Goal: Communication & Community: Ask a question

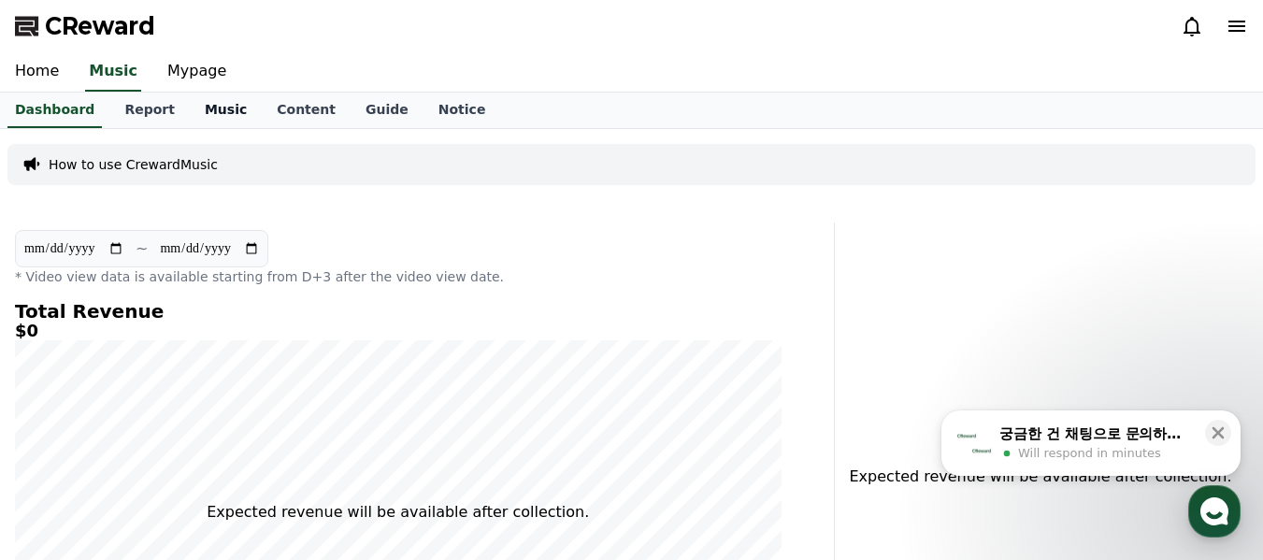
click at [211, 111] on link "Music" at bounding box center [226, 111] width 72 height 36
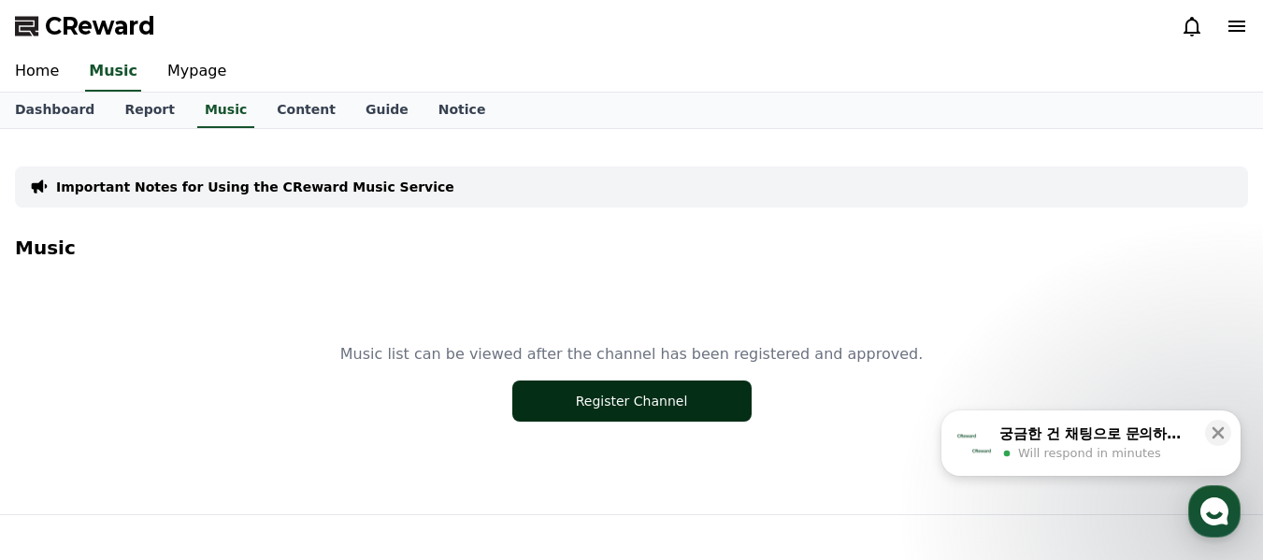
click at [557, 401] on button "Register Channel" at bounding box center [631, 400] width 239 height 41
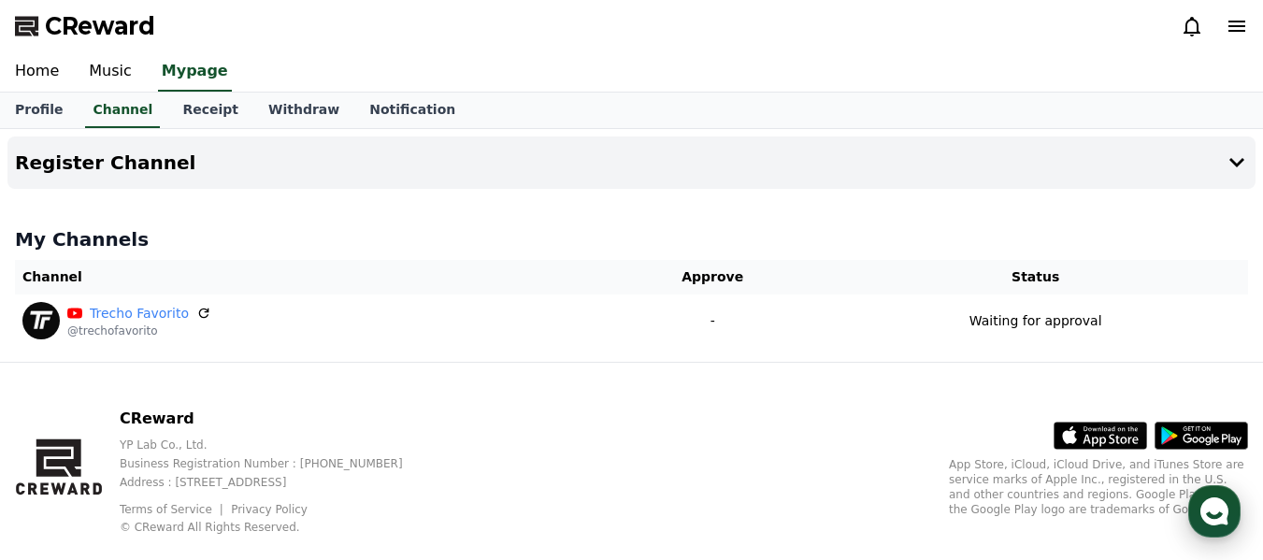
click at [1217, 518] on icon "button" at bounding box center [1214, 511] width 34 height 34
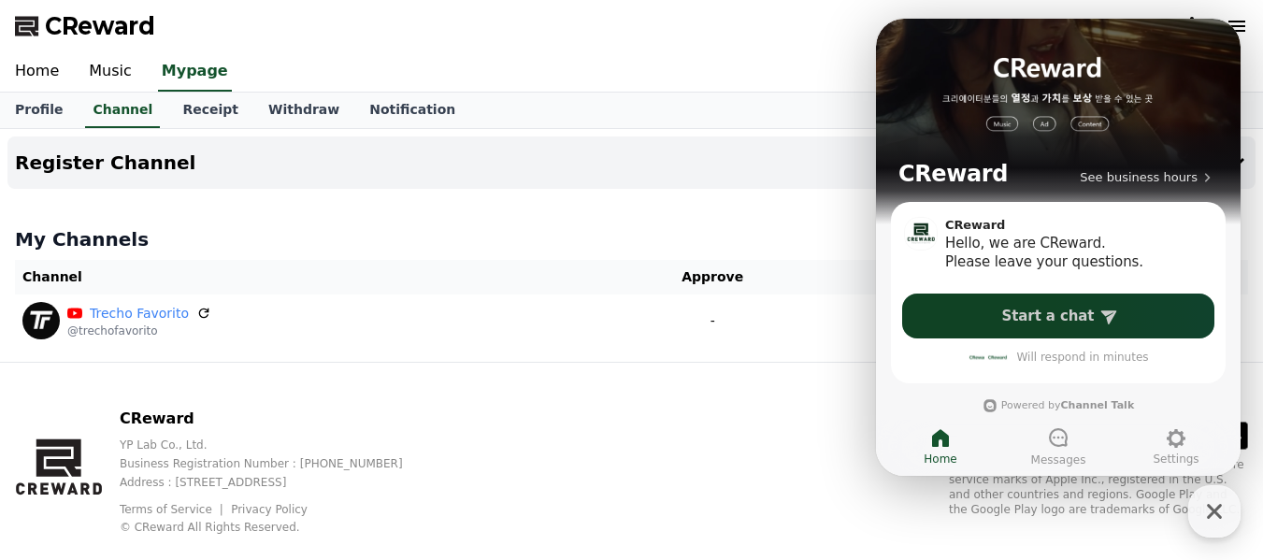
click at [1075, 311] on span "Start a chat" at bounding box center [1048, 316] width 93 height 19
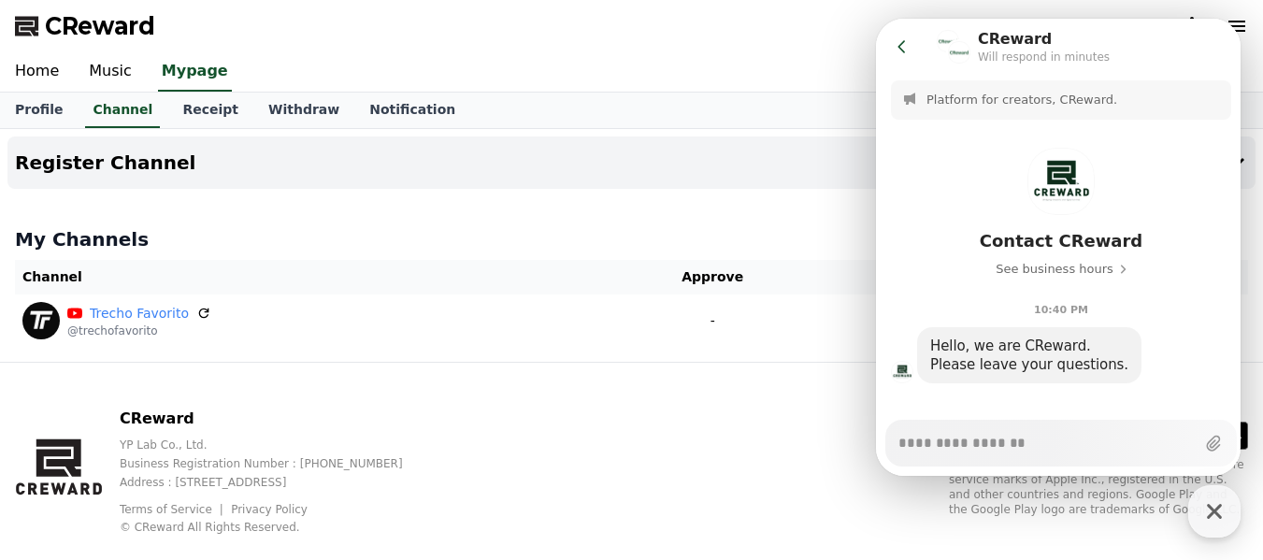
paste textarea "**********"
type textarea "*"
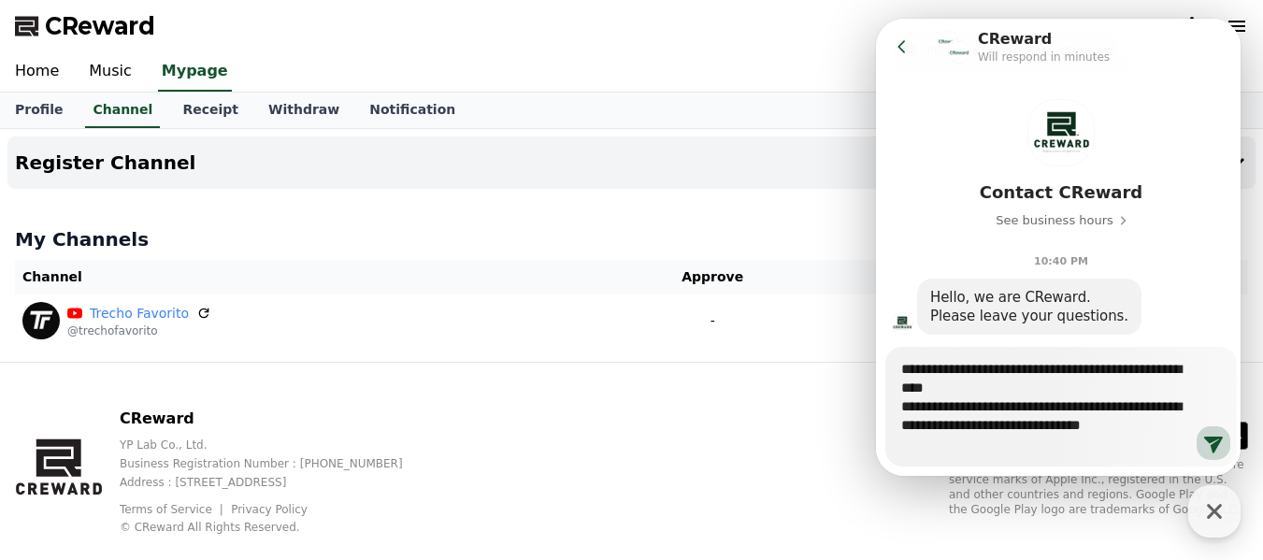
scroll to position [94, 0]
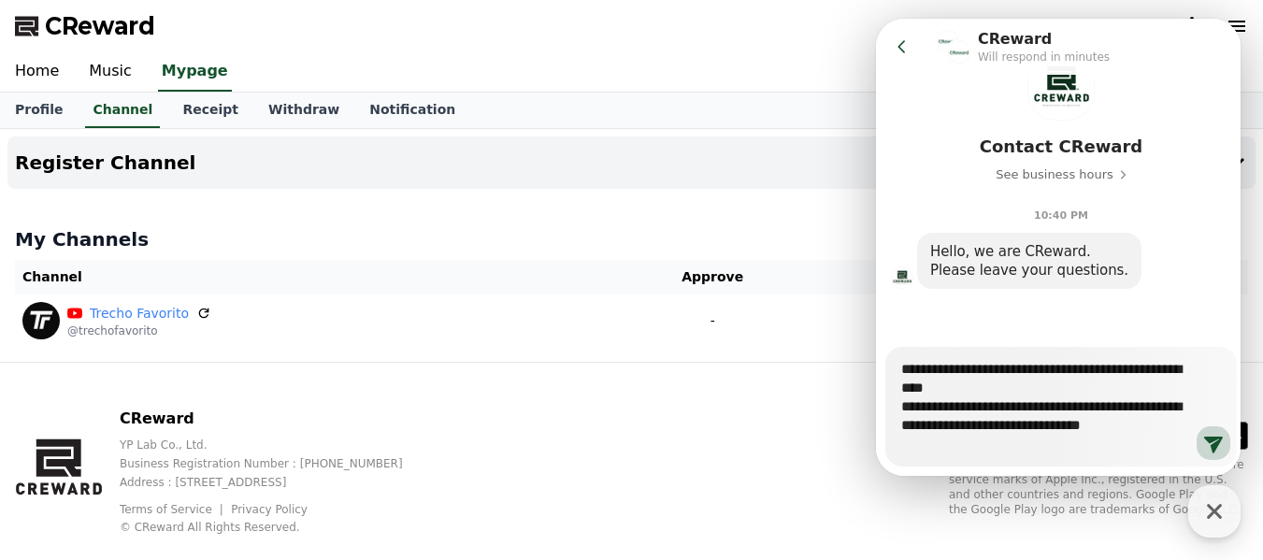
type textarea "**********"
click at [1202, 441] on icon at bounding box center [1213, 443] width 22 height 22
type textarea "*"
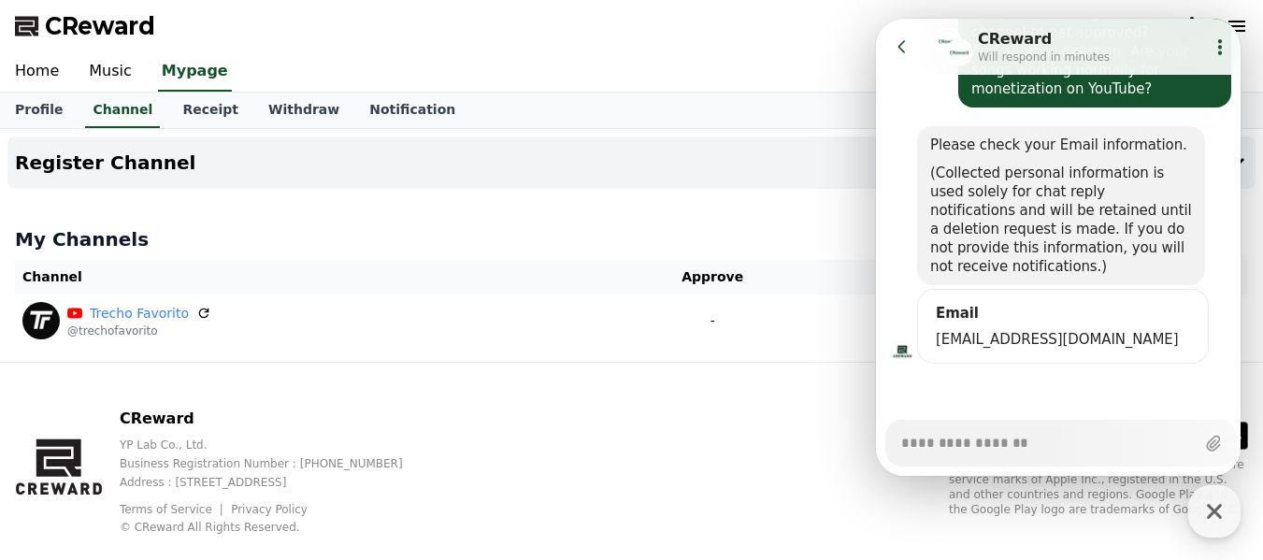
scroll to position [408, 0]
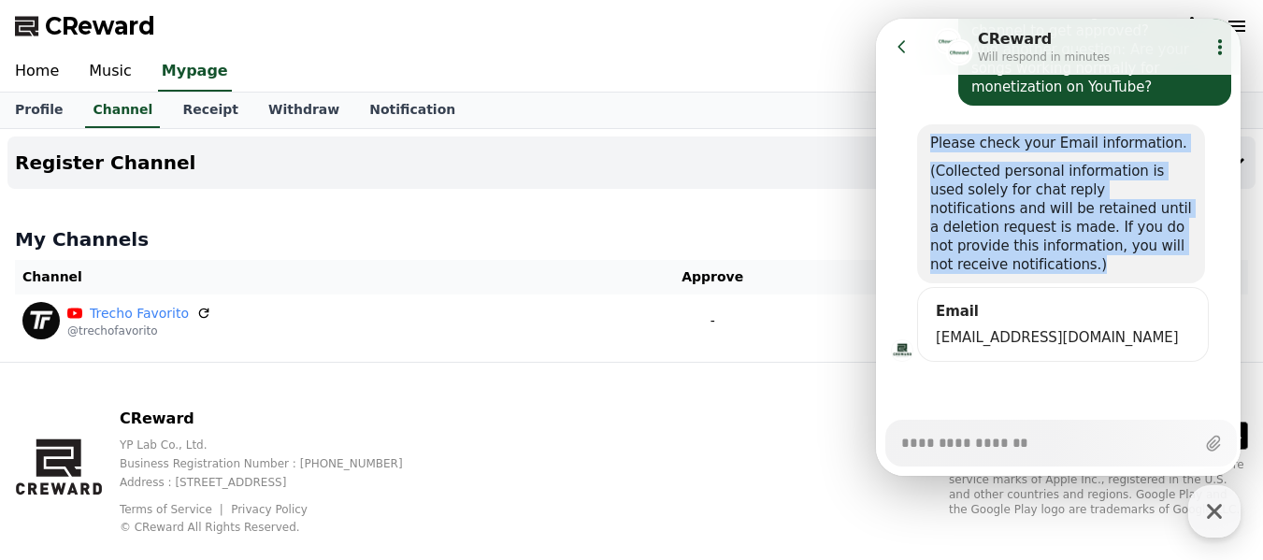
drag, startPoint x: 1034, startPoint y: 272, endPoint x: 925, endPoint y: 143, distance: 168.5
click at [925, 143] on div "Please check your Email information. (Collected personal information is used so…" at bounding box center [1061, 203] width 288 height 159
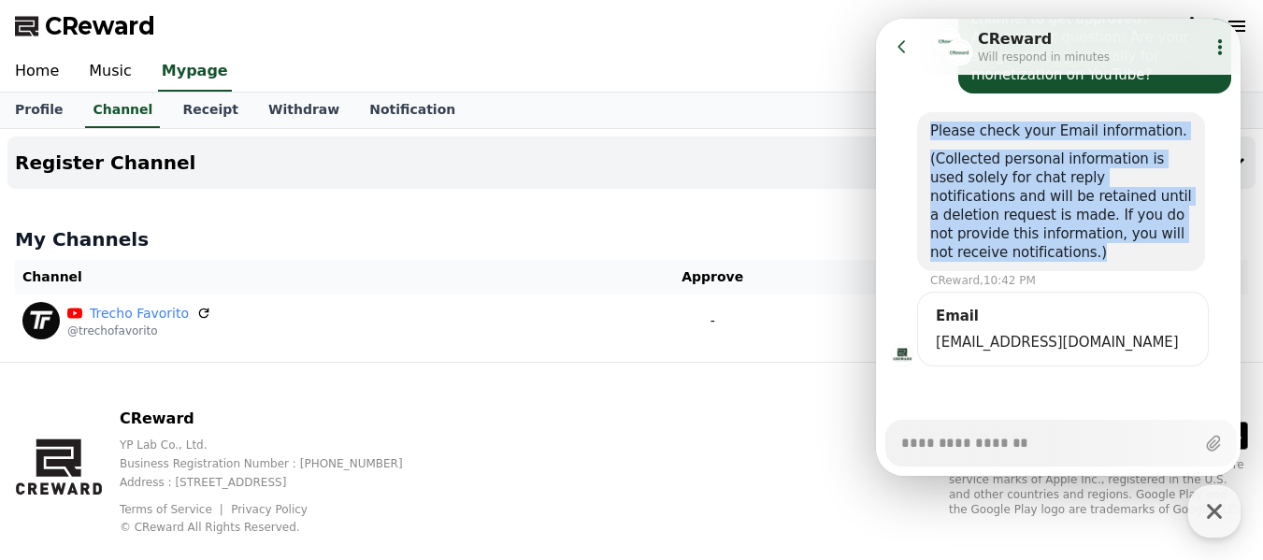
copy div "Please check your Email information. (Collected personal information is used so…"
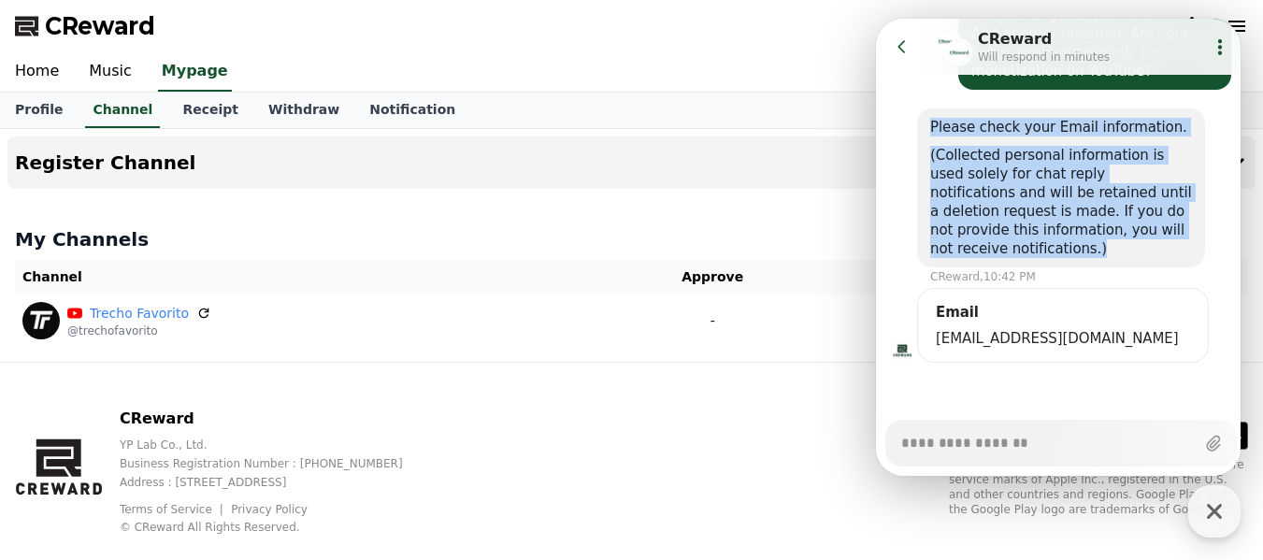
scroll to position [425, 0]
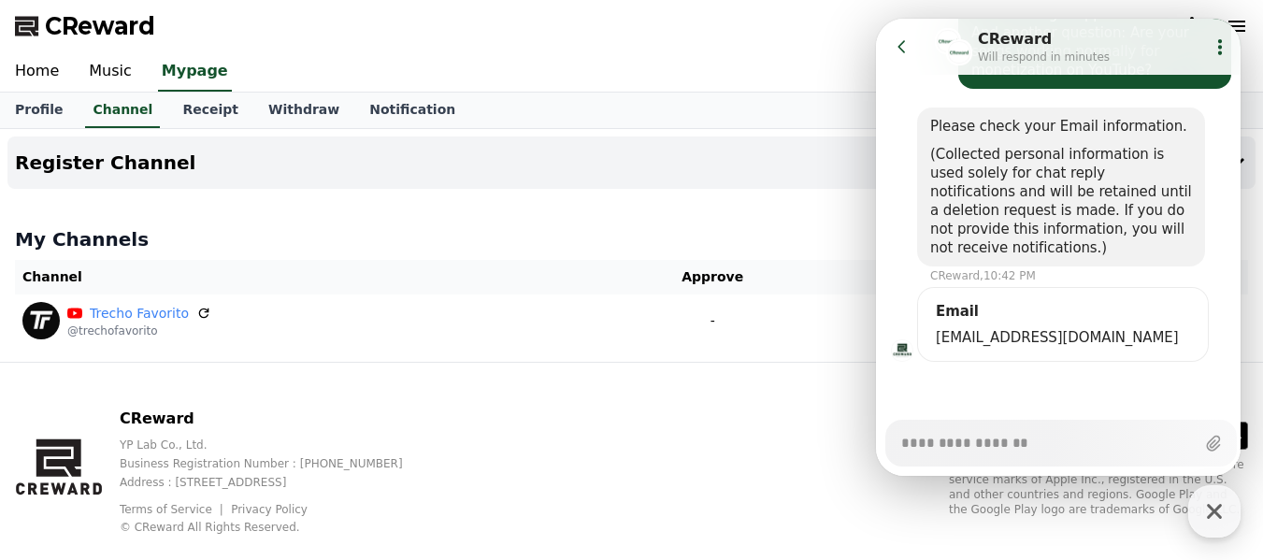
click at [989, 321] on div "Email [EMAIL_ADDRESS][DOMAIN_NAME]" at bounding box center [1063, 324] width 262 height 45
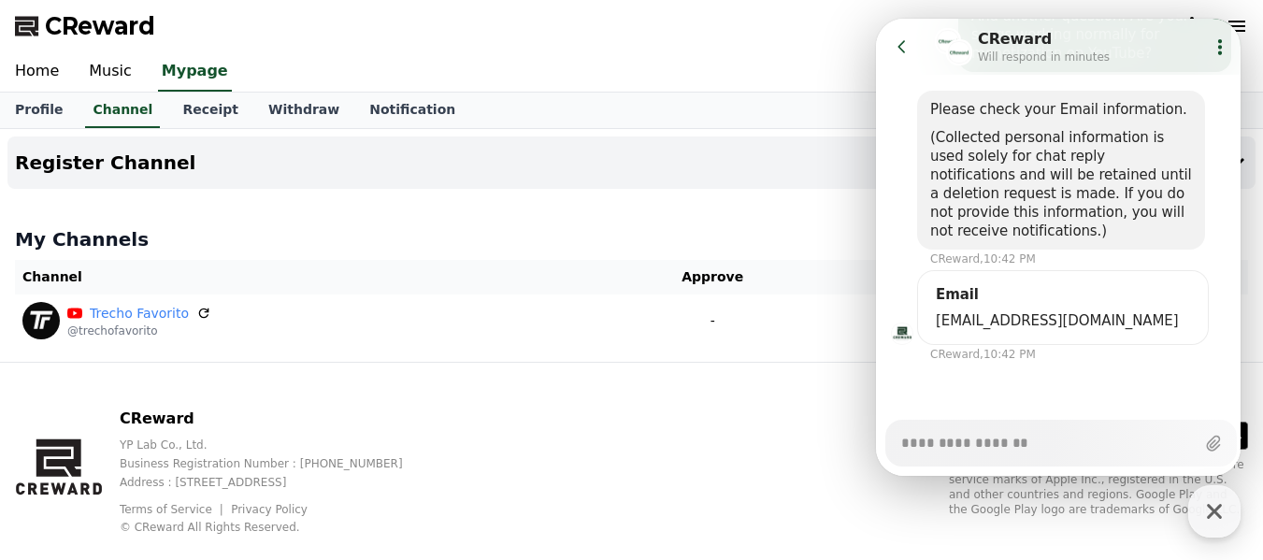
click at [1003, 299] on div "Email" at bounding box center [1063, 294] width 262 height 19
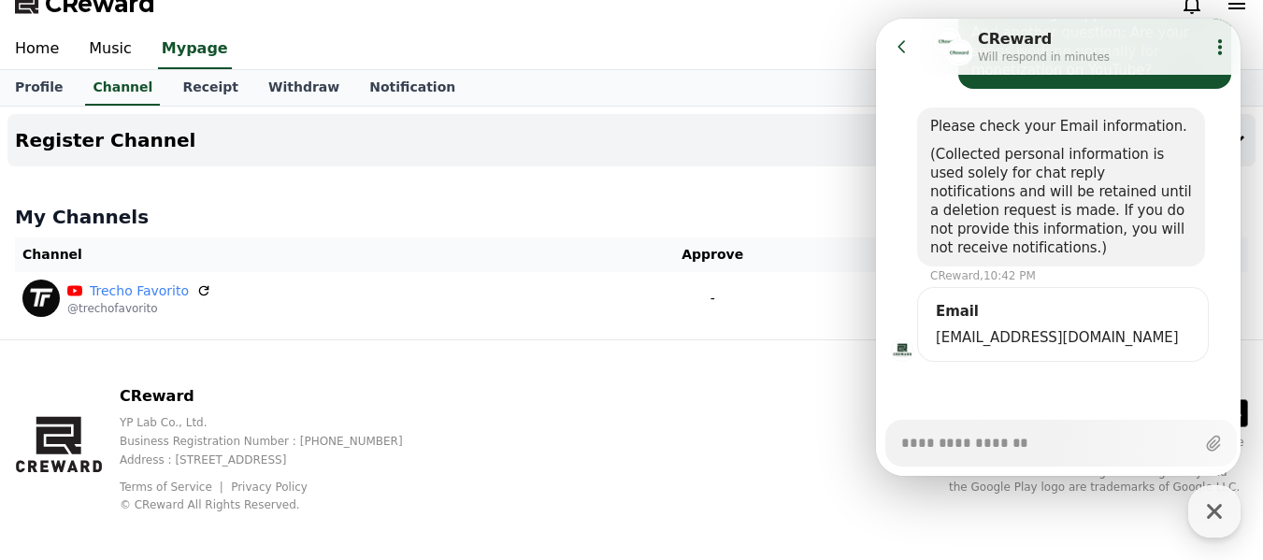
scroll to position [35, 0]
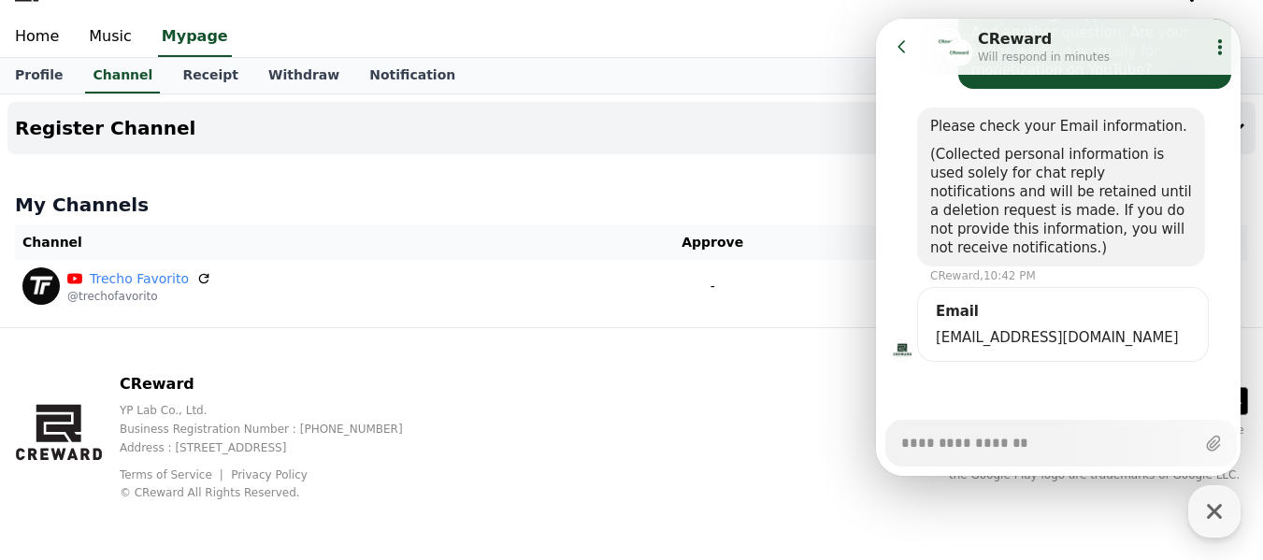
click at [982, 301] on form "Email [EMAIL_ADDRESS][DOMAIN_NAME]" at bounding box center [1063, 324] width 292 height 75
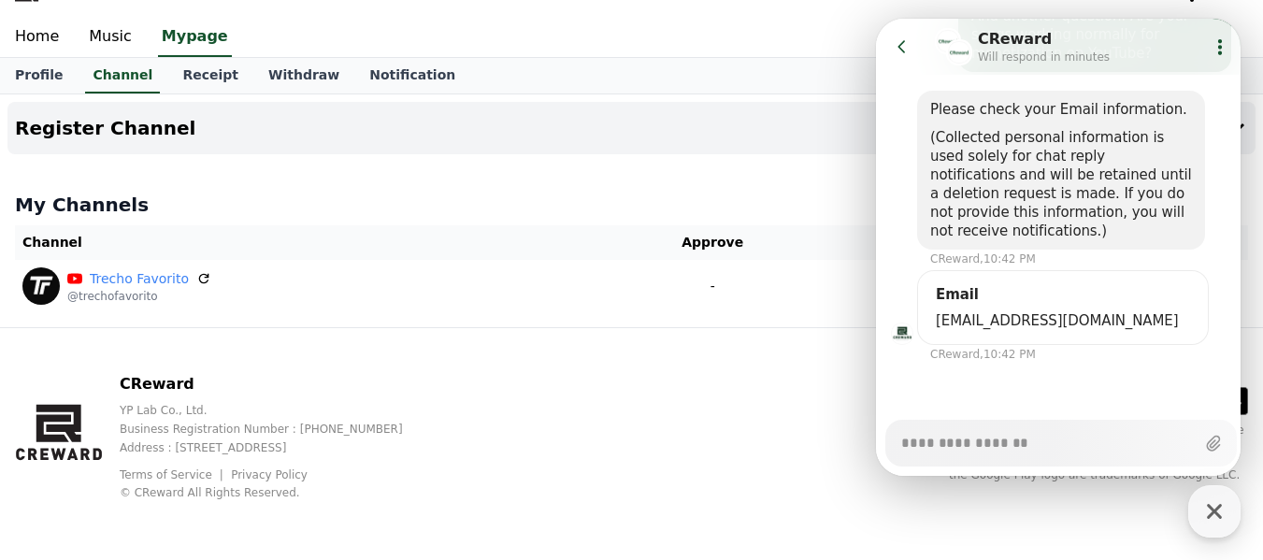
click at [1008, 301] on div "Email" at bounding box center [1063, 294] width 262 height 19
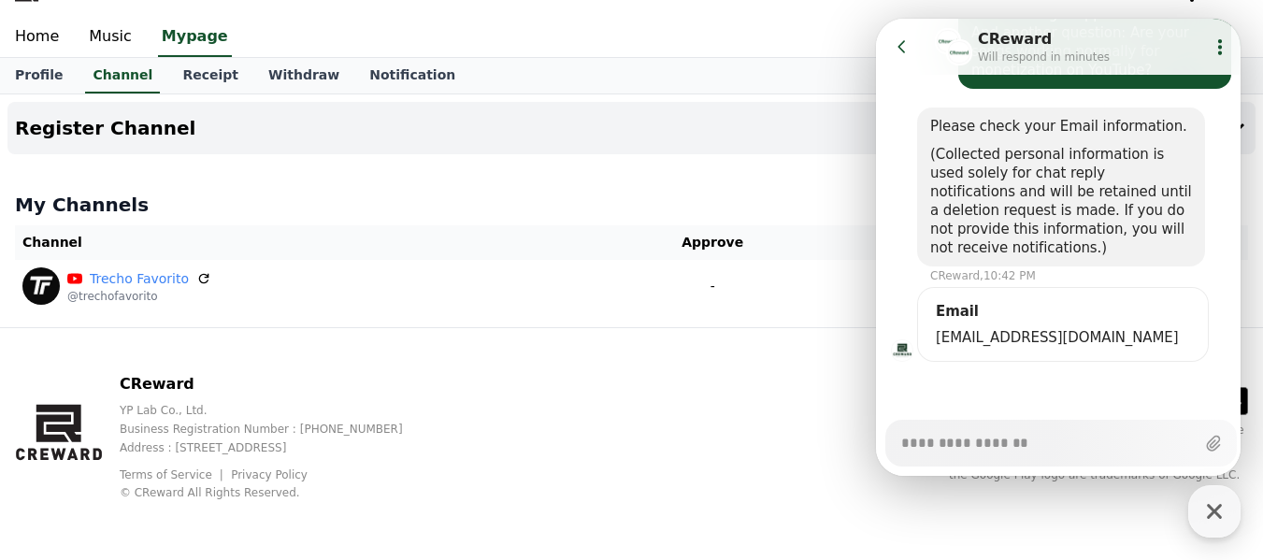
click at [939, 308] on div "Email" at bounding box center [1063, 311] width 262 height 19
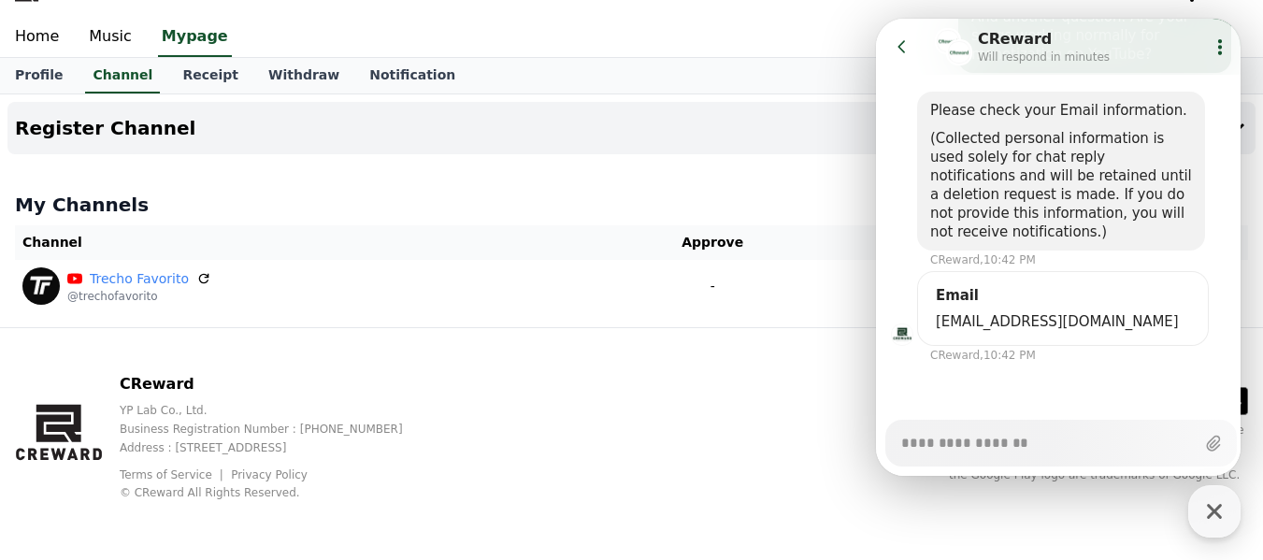
scroll to position [442, 0]
click at [1018, 427] on textarea "Messenger Input Textarea" at bounding box center [1046, 437] width 291 height 32
type textarea "*"
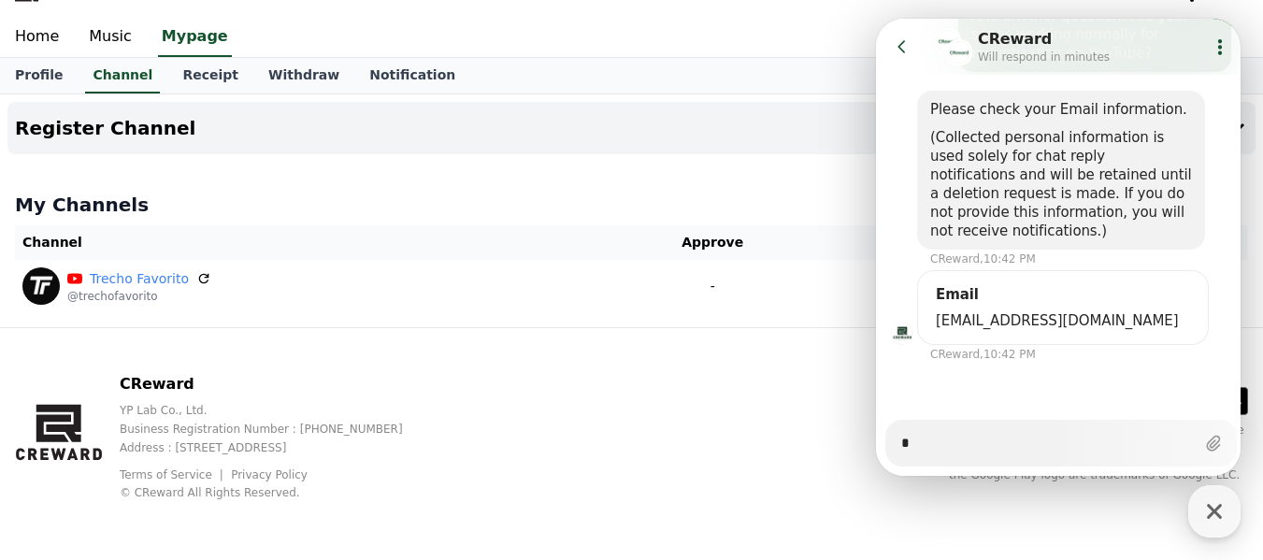
type textarea "**"
type textarea "*"
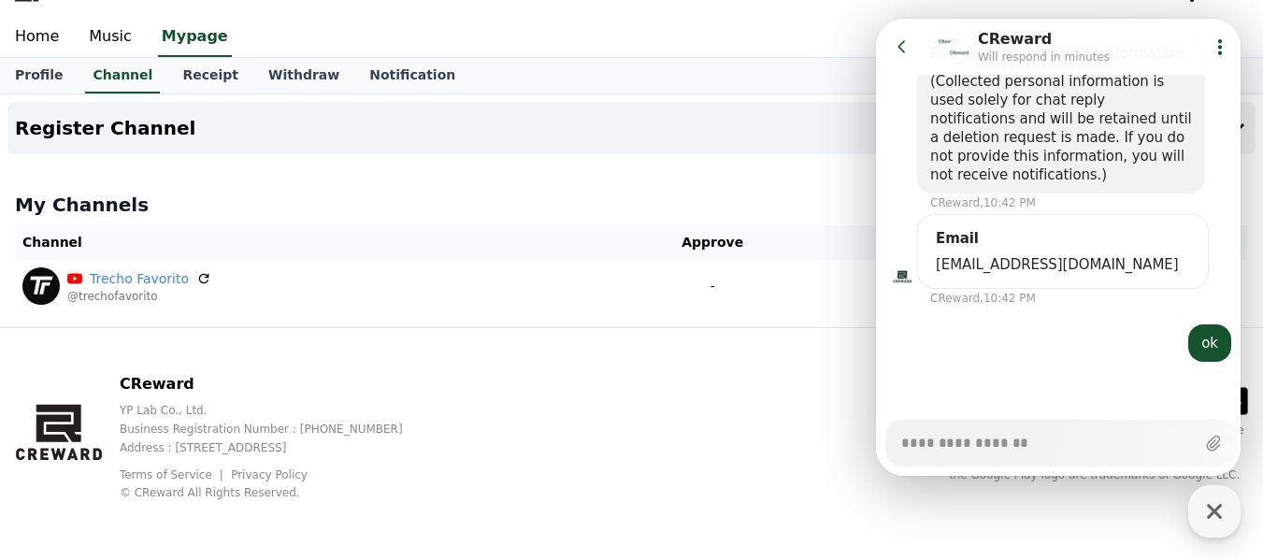
click at [753, 174] on div "Register Channel My Channels Channel Approve Status Trecho Favorito @trechofavo…" at bounding box center [631, 210] width 1263 height 233
click at [1191, 508] on div "button" at bounding box center [1214, 511] width 52 height 52
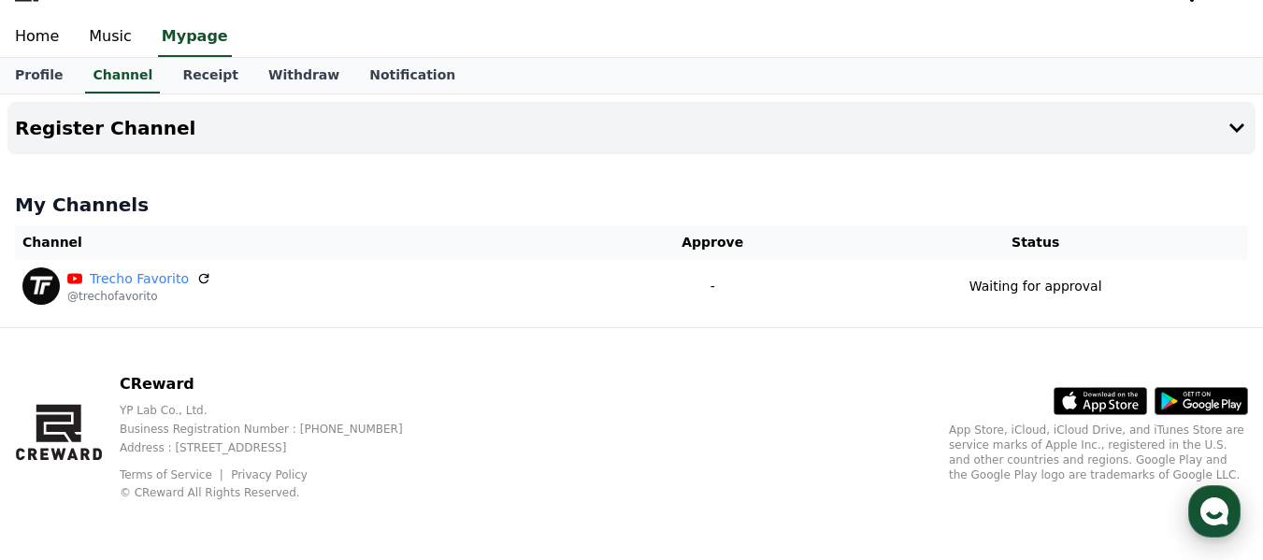
click at [1209, 511] on use "button" at bounding box center [1214, 511] width 28 height 28
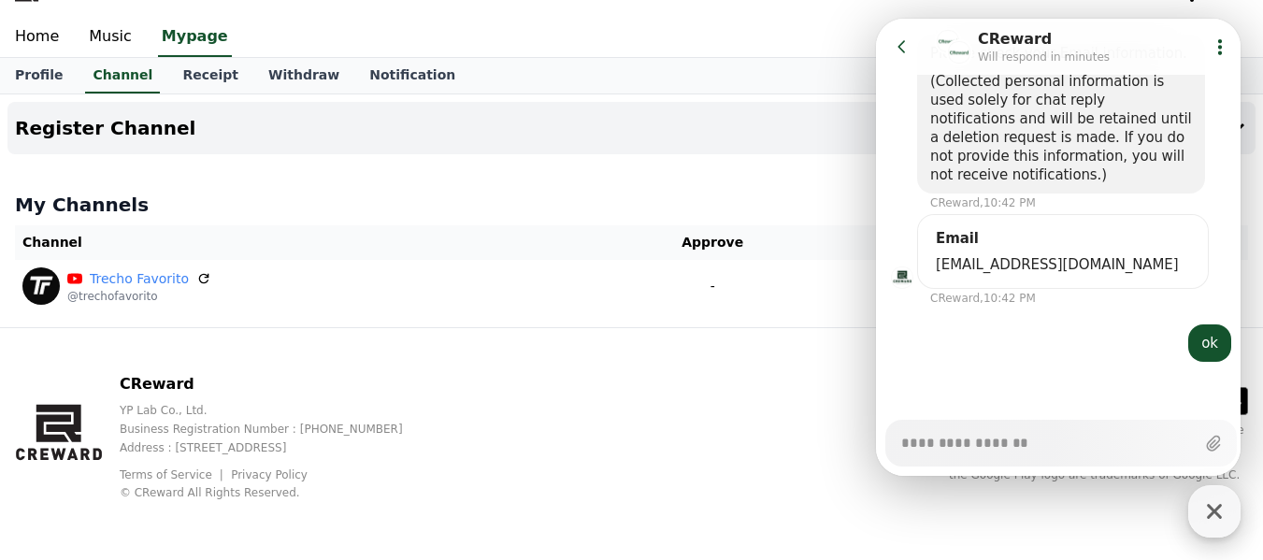
click at [1209, 522] on icon "button" at bounding box center [1214, 511] width 34 height 34
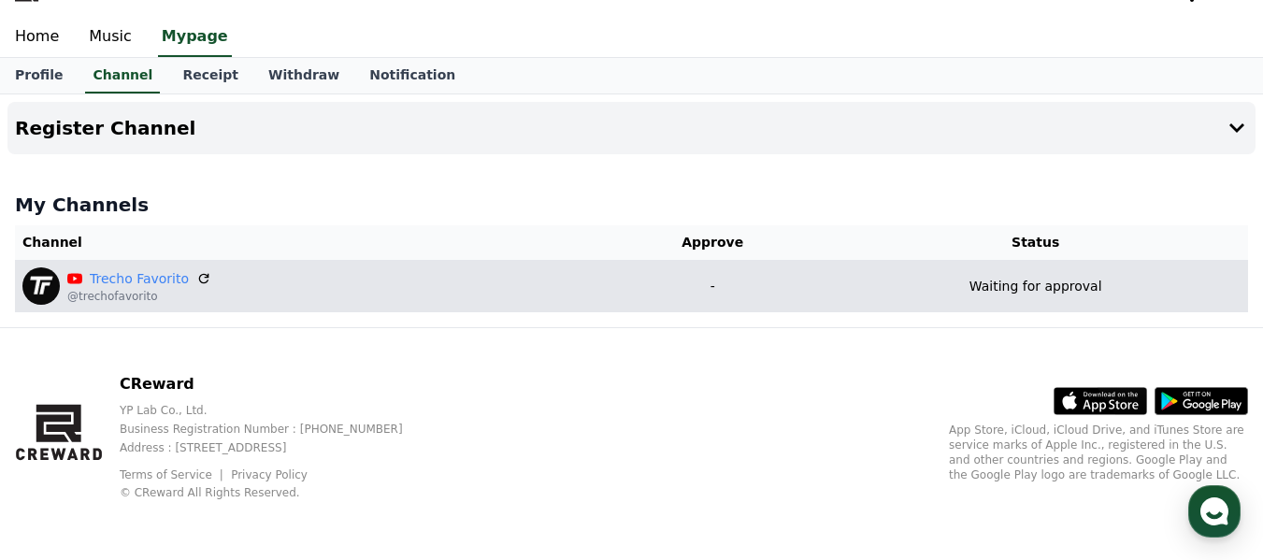
scroll to position [0, 0]
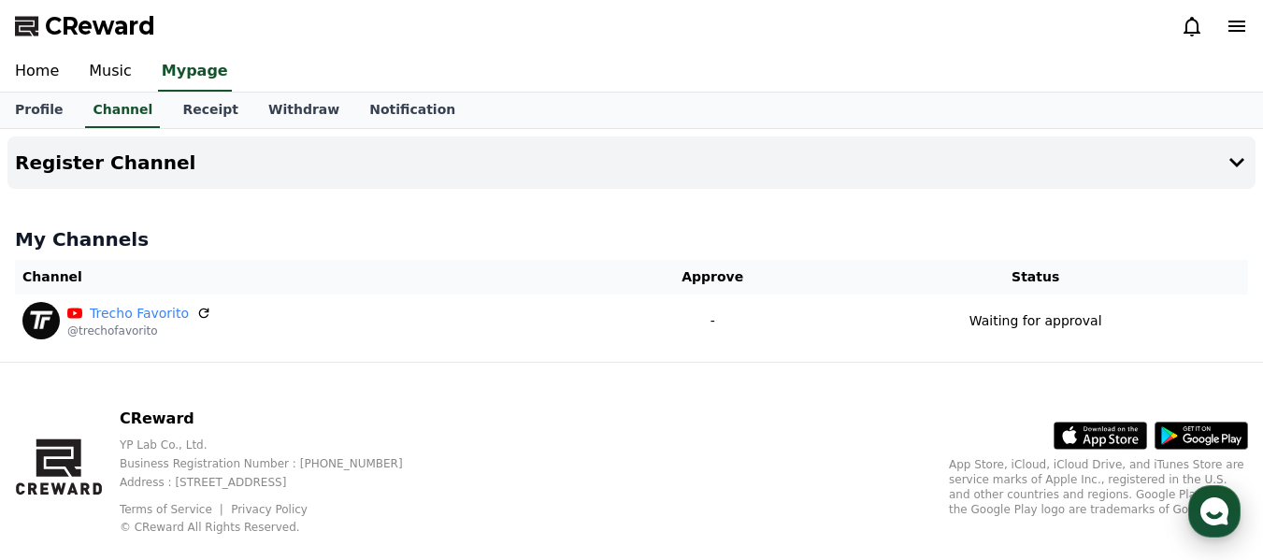
click at [1221, 527] on div "button" at bounding box center [1214, 511] width 52 height 52
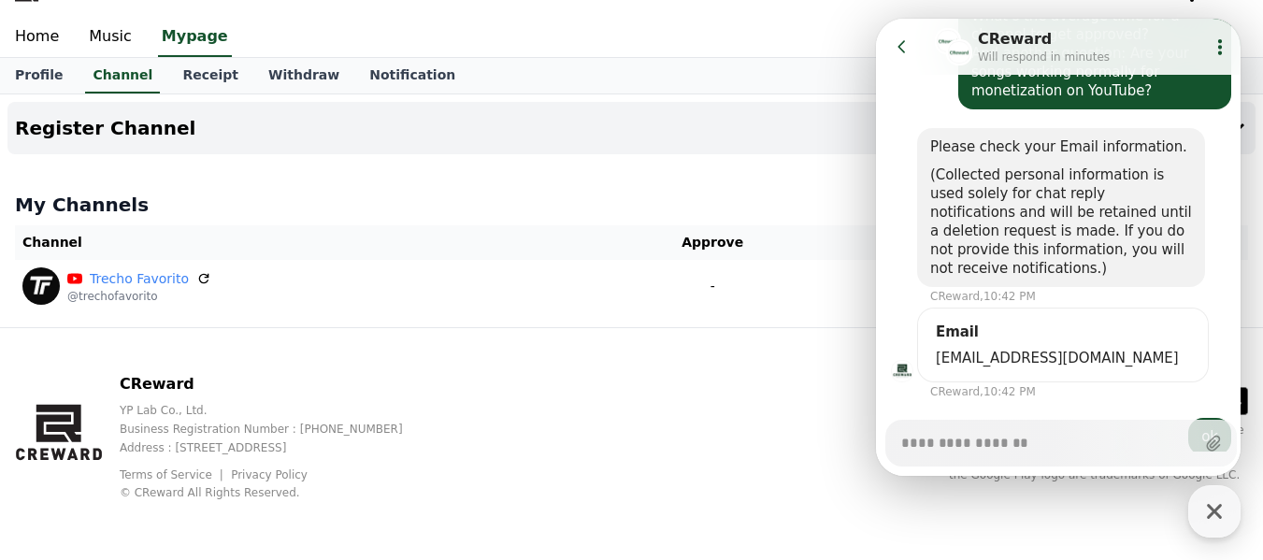
scroll to position [498, 0]
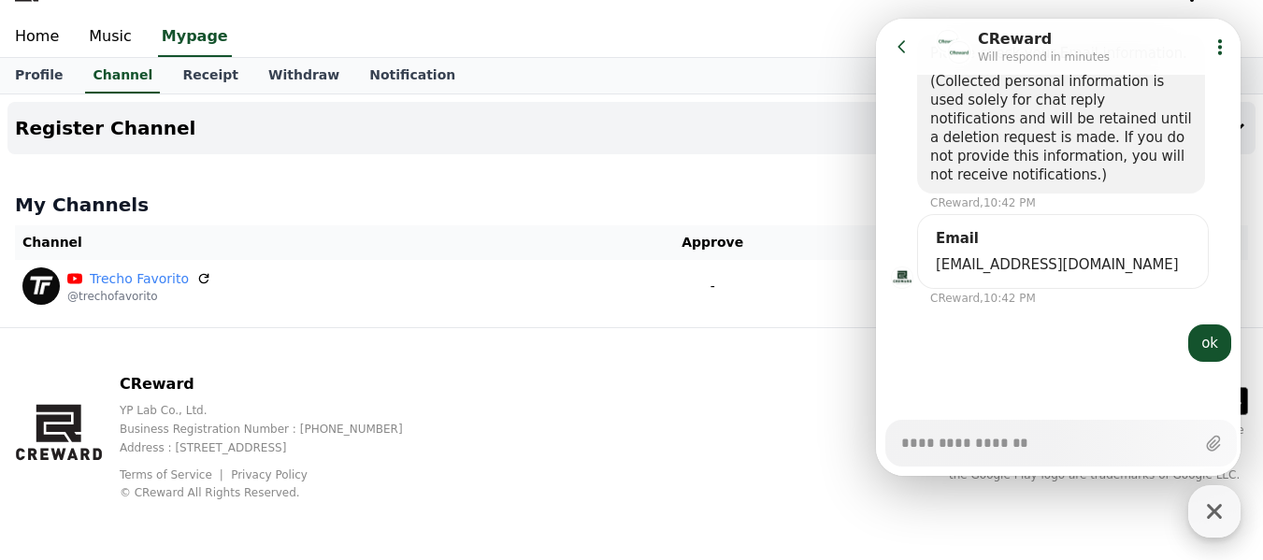
click at [1202, 524] on icon "button" at bounding box center [1214, 511] width 34 height 34
type textarea "*"
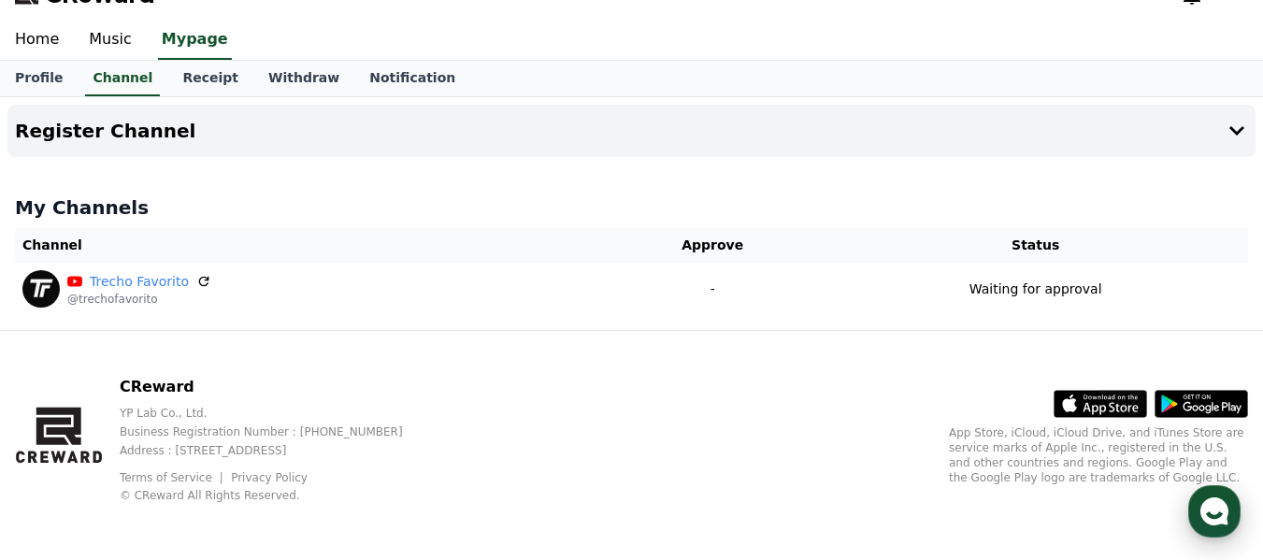
click at [1217, 501] on use "button" at bounding box center [1214, 511] width 28 height 28
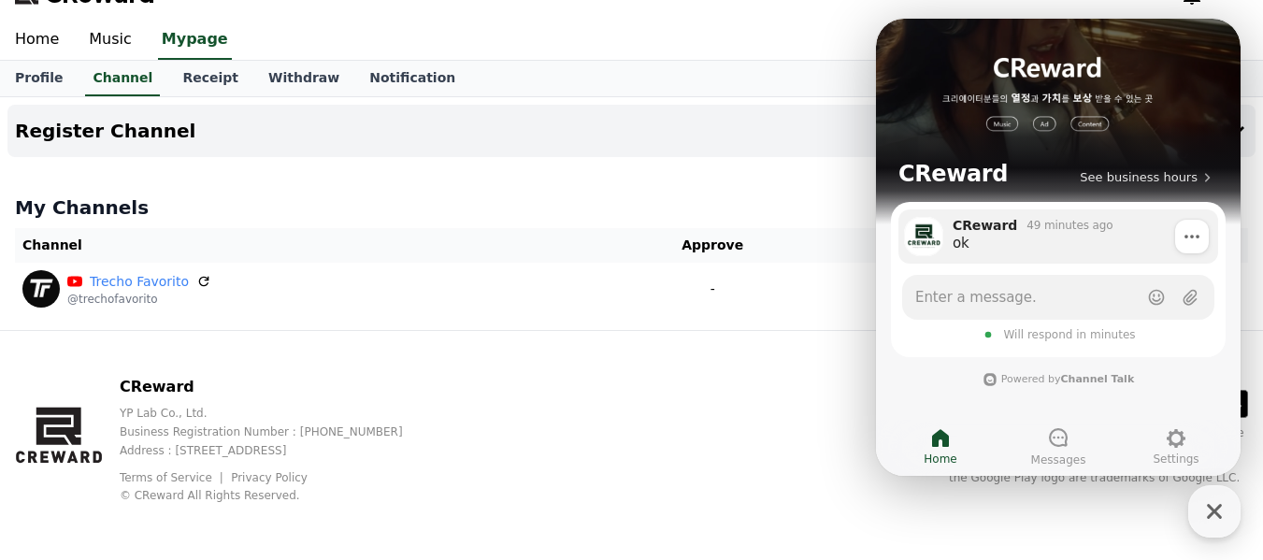
click at [1002, 241] on div "ok" at bounding box center [1078, 243] width 252 height 19
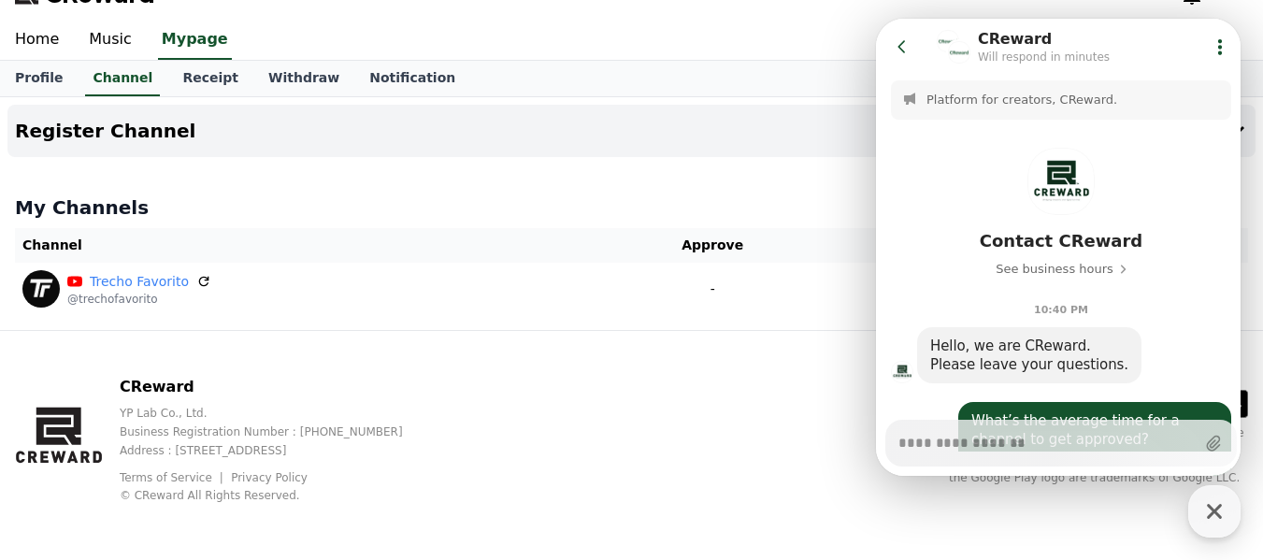
scroll to position [465, 0]
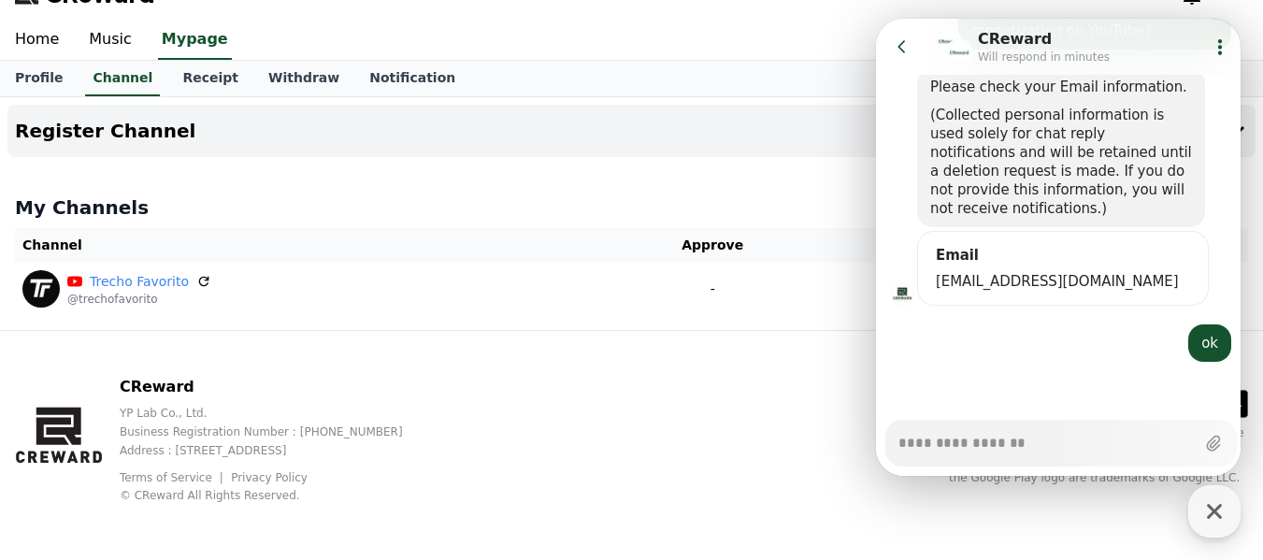
click at [1011, 273] on span "[EMAIL_ADDRESS][DOMAIN_NAME]" at bounding box center [1063, 281] width 254 height 19
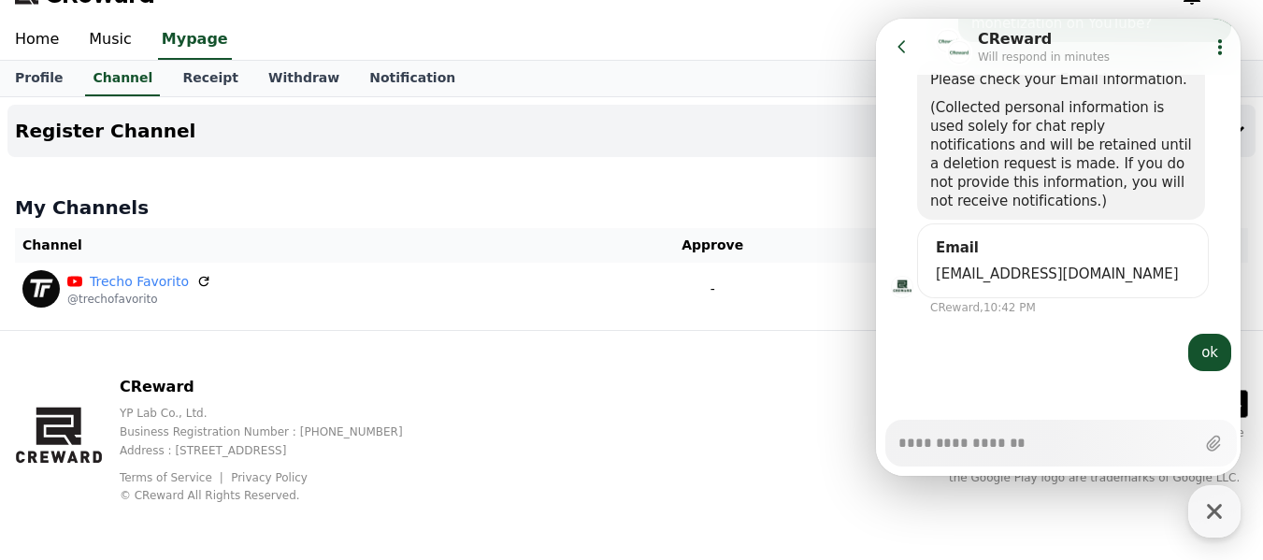
click at [974, 275] on form "Email [EMAIL_ADDRESS][DOMAIN_NAME]" at bounding box center [1063, 260] width 292 height 75
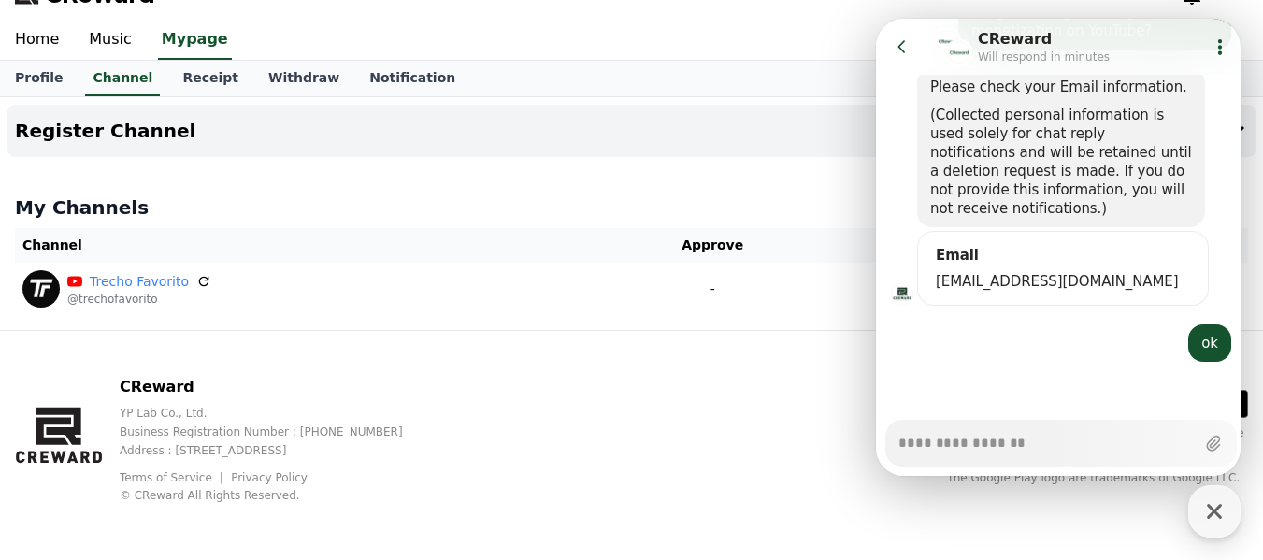
click at [955, 242] on form "Email [EMAIL_ADDRESS][DOMAIN_NAME]" at bounding box center [1063, 268] width 292 height 75
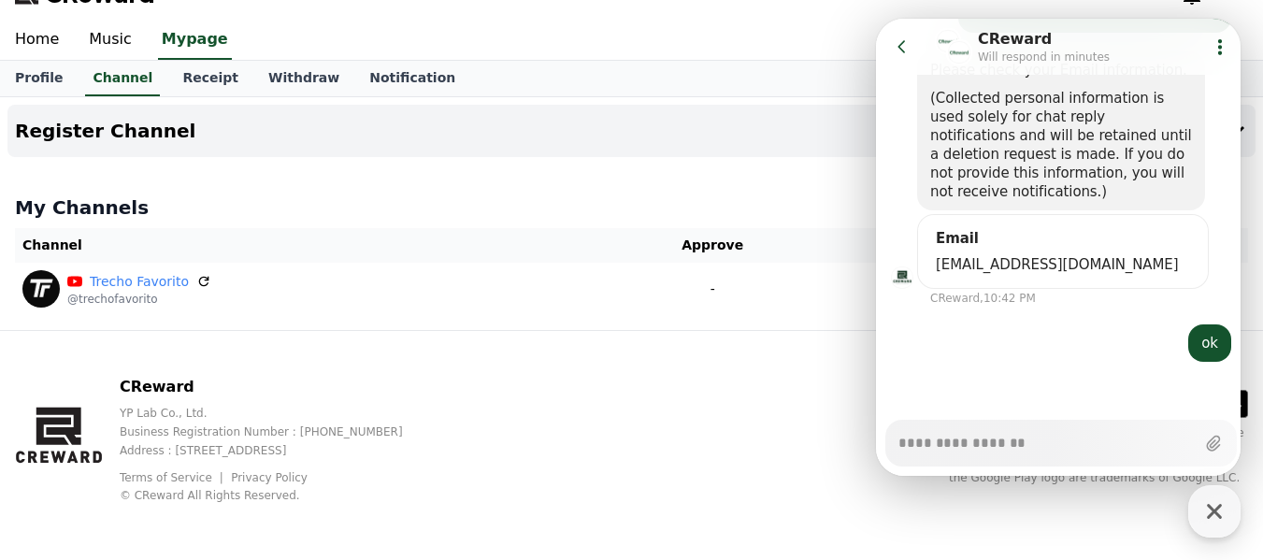
click at [951, 275] on form "Email [EMAIL_ADDRESS][DOMAIN_NAME]" at bounding box center [1063, 251] width 292 height 75
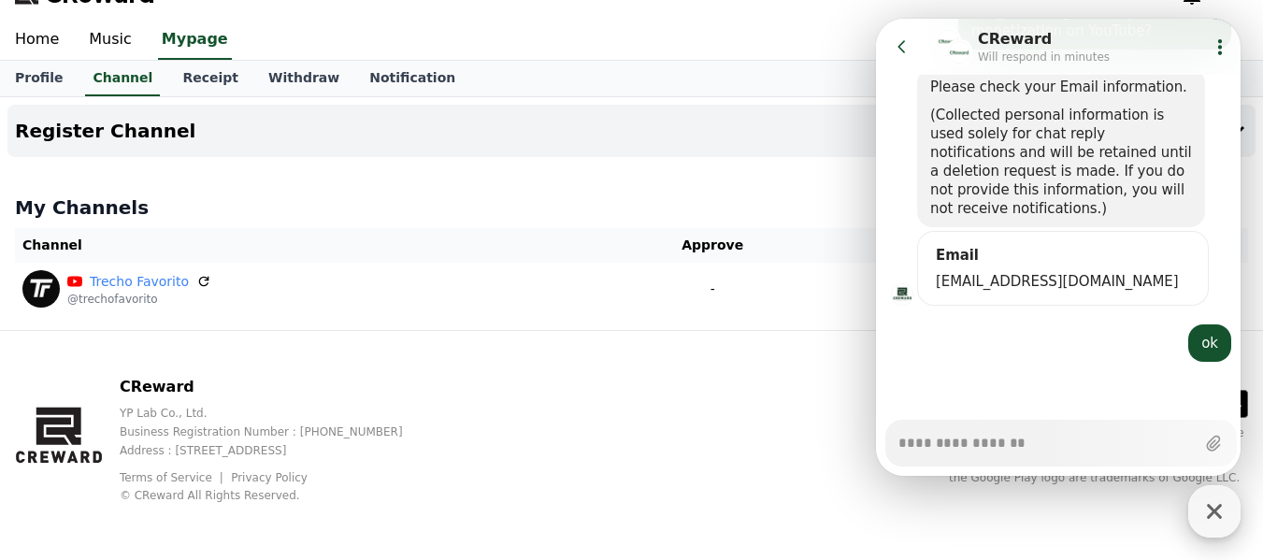
click at [1217, 504] on icon "button" at bounding box center [1214, 511] width 34 height 34
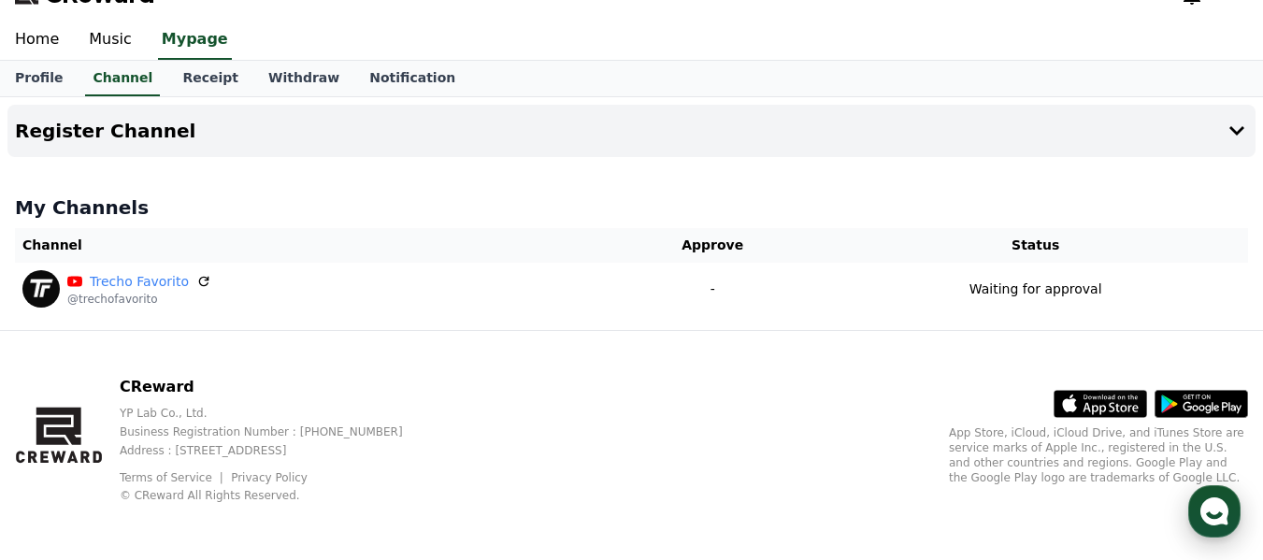
click at [1221, 517] on use "button" at bounding box center [1214, 511] width 28 height 28
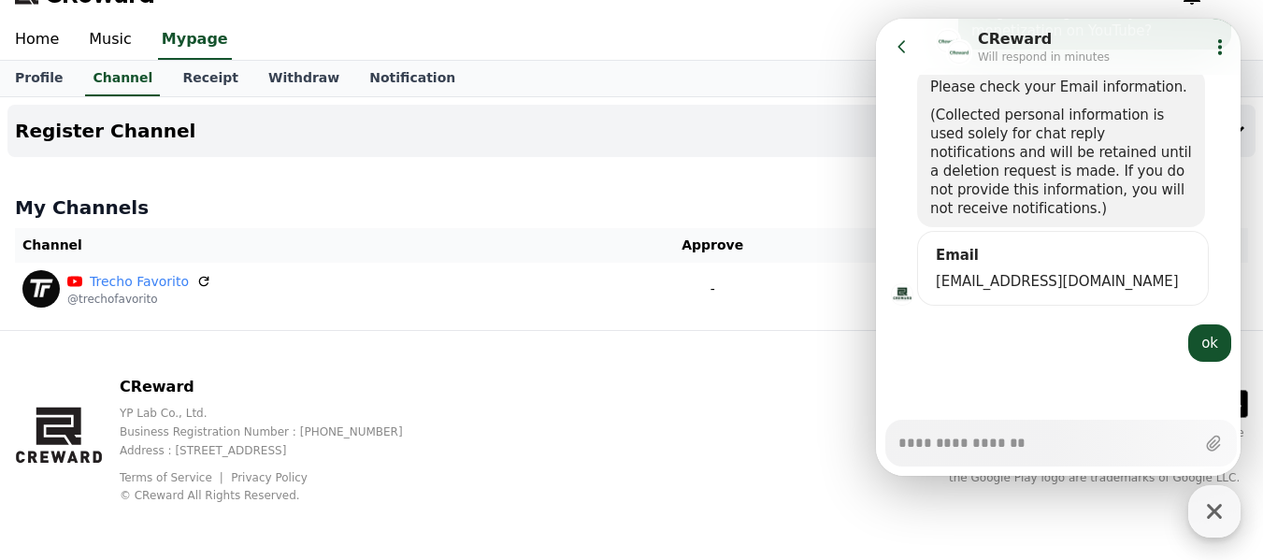
click at [1217, 517] on icon "button" at bounding box center [1214, 511] width 34 height 34
type textarea "*"
